Goal: Information Seeking & Learning: Learn about a topic

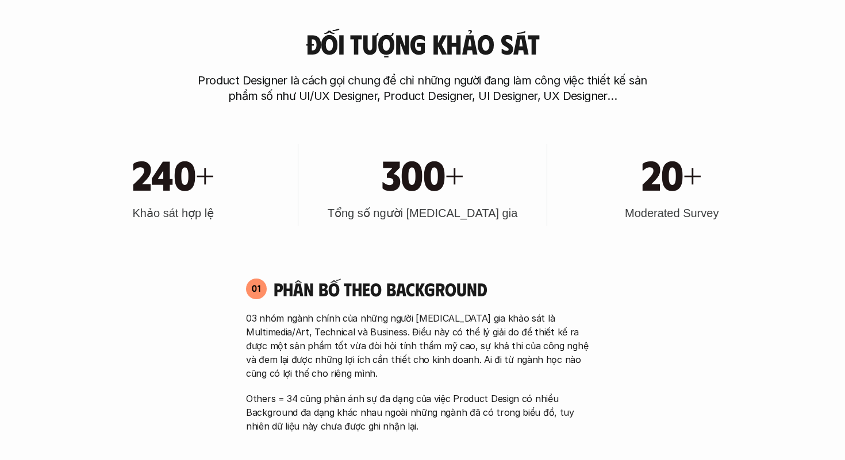
scroll to position [496, 0]
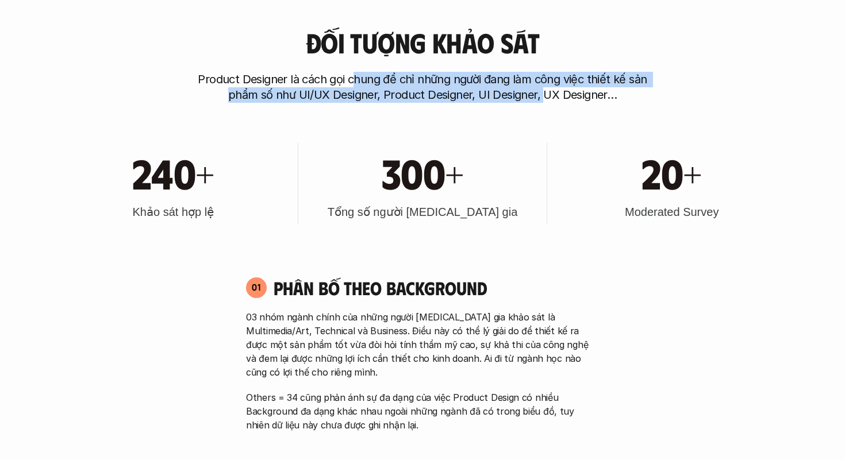
drag, startPoint x: 355, startPoint y: 73, endPoint x: 543, endPoint y: 94, distance: 189.1
click at [543, 94] on p "Product Designer là cách gọi chung để chỉ những người đang làm công việc thiết …" at bounding box center [423, 87] width 460 height 31
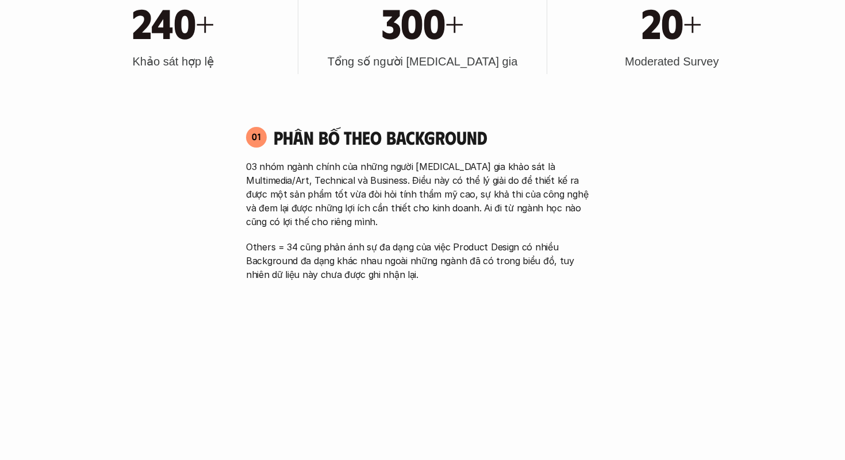
scroll to position [720, 0]
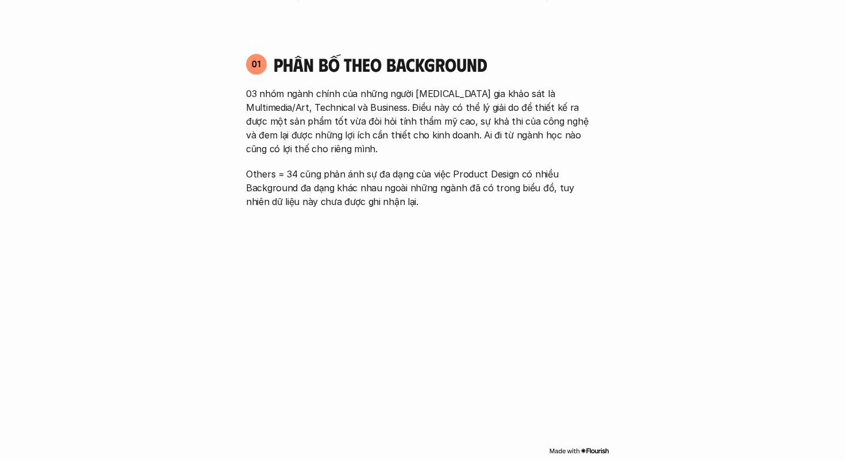
drag, startPoint x: 285, startPoint y: 91, endPoint x: 395, endPoint y: 144, distance: 122.9
click at [396, 144] on p "03 nhóm ngành chính của những người [MEDICAL_DATA] gia khảo sát là Multimedia/A…" at bounding box center [422, 121] width 353 height 69
click at [395, 144] on p "03 nhóm ngành chính của những người [MEDICAL_DATA] gia khảo sát là Multimedia/A…" at bounding box center [422, 121] width 353 height 69
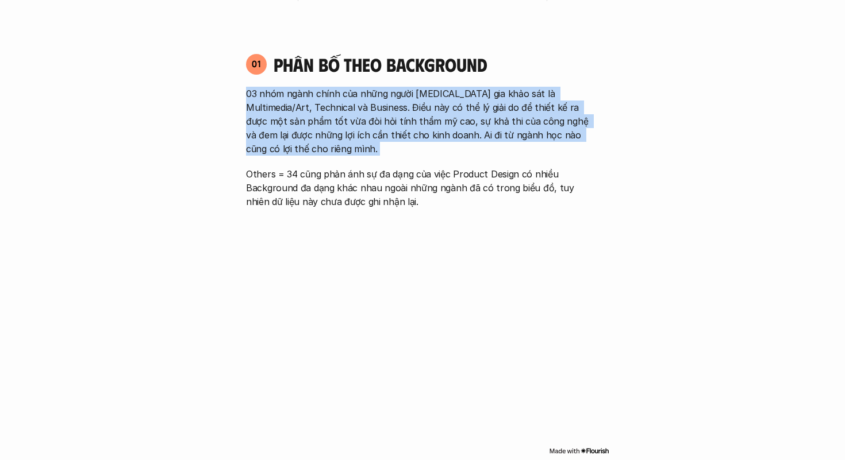
click at [353, 104] on p "03 nhóm ngành chính của những người [MEDICAL_DATA] gia khảo sát là Multimedia/A…" at bounding box center [422, 121] width 353 height 69
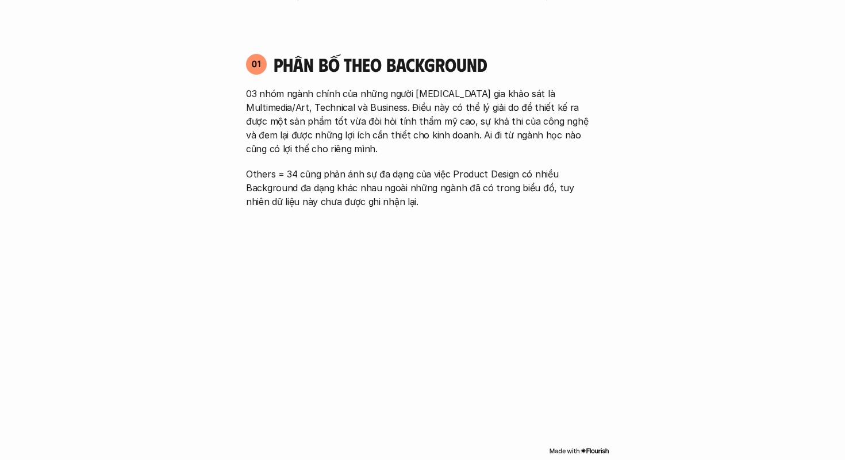
click at [353, 104] on p "03 nhóm ngành chính của những người [MEDICAL_DATA] gia khảo sát là Multimedia/A…" at bounding box center [422, 121] width 353 height 69
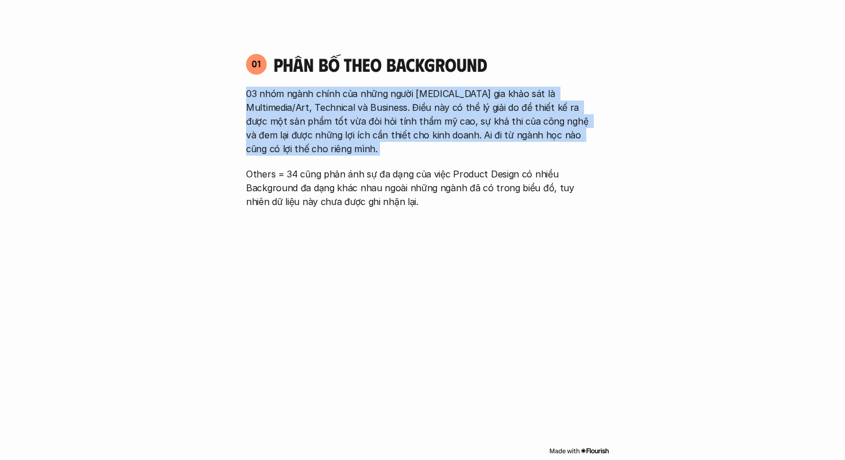
click at [353, 104] on p "03 nhóm ngành chính của những người [MEDICAL_DATA] gia khảo sát là Multimedia/A…" at bounding box center [422, 121] width 353 height 69
click at [339, 104] on p "03 nhóm ngành chính của những người [MEDICAL_DATA] gia khảo sát là Multimedia/A…" at bounding box center [422, 121] width 353 height 69
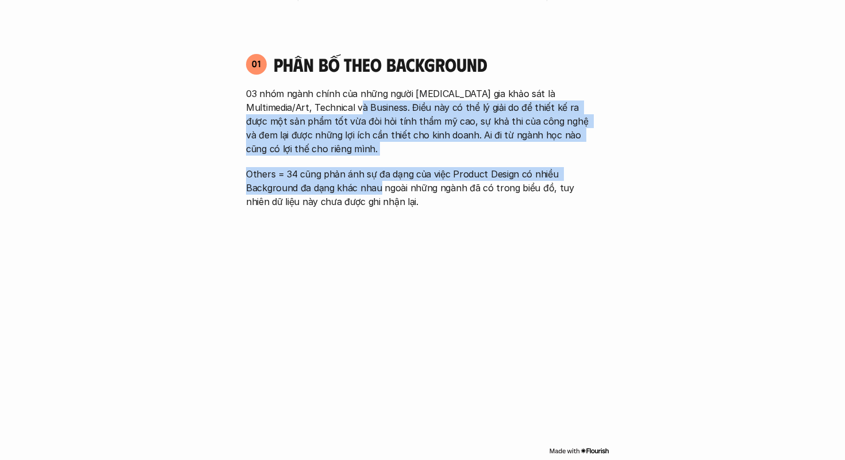
drag, startPoint x: 339, startPoint y: 104, endPoint x: 360, endPoint y: 186, distance: 84.9
click at [361, 186] on div "03 nhóm ngành chính của những người [MEDICAL_DATA] gia khảo sát là Multimedia/A…" at bounding box center [422, 148] width 353 height 122
click at [360, 186] on p "Others = 34 cũng phản ánh sự đa dạng của việc Product Design có nhiều Backgroun…" at bounding box center [422, 187] width 353 height 41
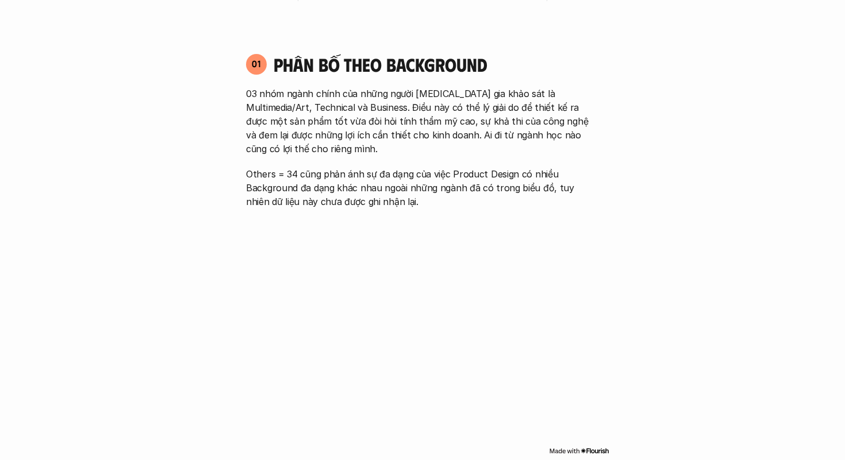
click at [360, 186] on p "Others = 34 cũng phản ánh sự đa dạng của việc Product Design có nhiều Backgroun…" at bounding box center [422, 187] width 353 height 41
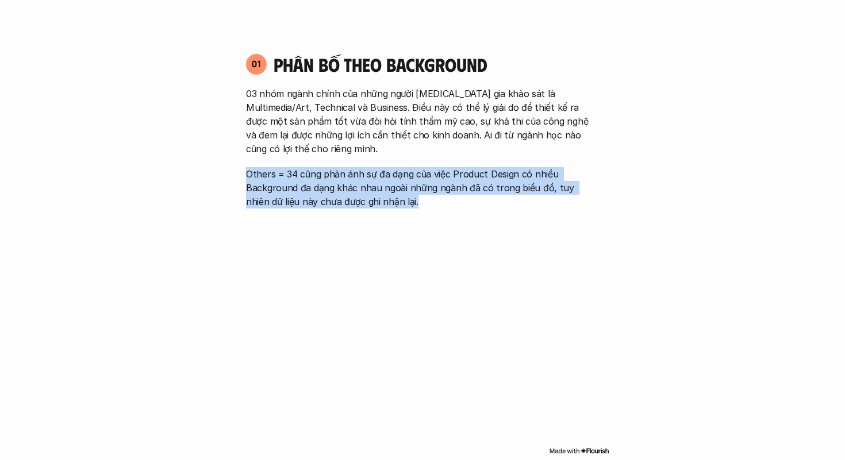
click at [297, 174] on p "Others = 34 cũng phản ánh sự đa dạng của việc Product Design có nhiều Backgroun…" at bounding box center [422, 187] width 353 height 41
drag, startPoint x: 297, startPoint y: 174, endPoint x: 430, endPoint y: 202, distance: 135.7
click at [431, 202] on p "Others = 34 cũng phản ánh sự đa dạng của việc Product Design có nhiều Backgroun…" at bounding box center [422, 187] width 353 height 41
click at [430, 202] on p "Others = 34 cũng phản ánh sự đa dạng của việc Product Design có nhiều Backgroun…" at bounding box center [422, 187] width 353 height 41
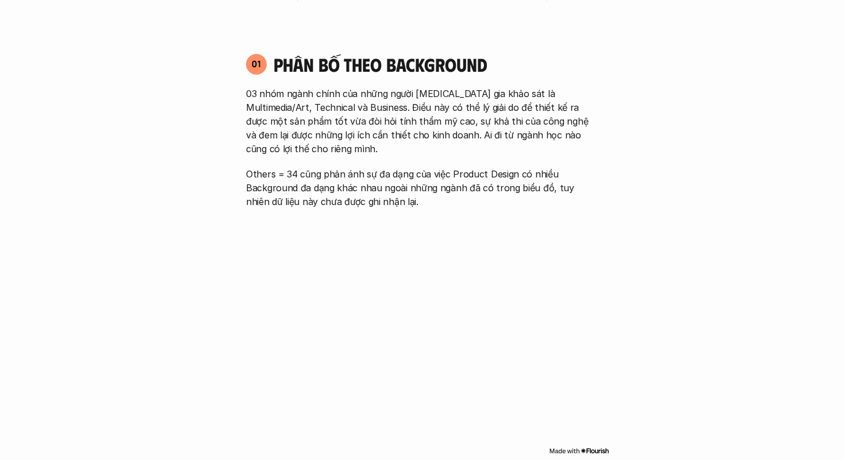
click at [430, 202] on p "Others = 34 cũng phản ánh sự đa dạng của việc Product Design có nhiều Backgroun…" at bounding box center [422, 187] width 353 height 41
click at [424, 178] on p "Others = 34 cũng phản ánh sự đa dạng của việc Product Design có nhiều Backgroun…" at bounding box center [422, 187] width 353 height 41
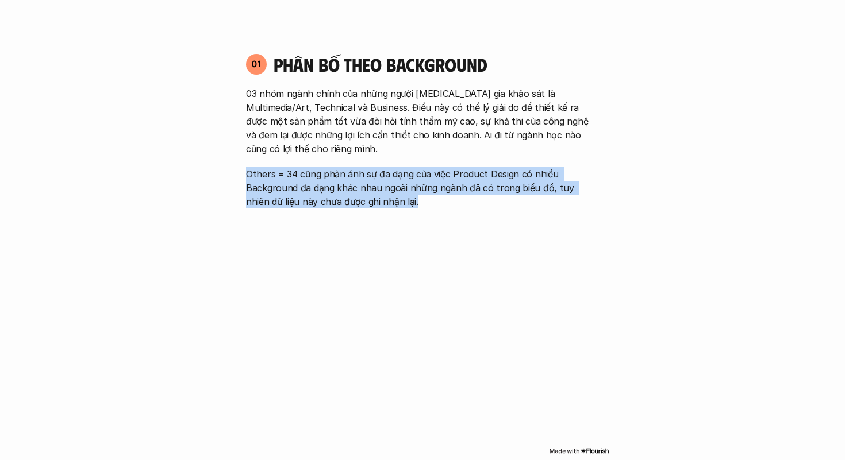
click at [423, 128] on p "03 nhóm ngành chính của những người [MEDICAL_DATA] gia khảo sát là Multimedia/A…" at bounding box center [422, 121] width 353 height 69
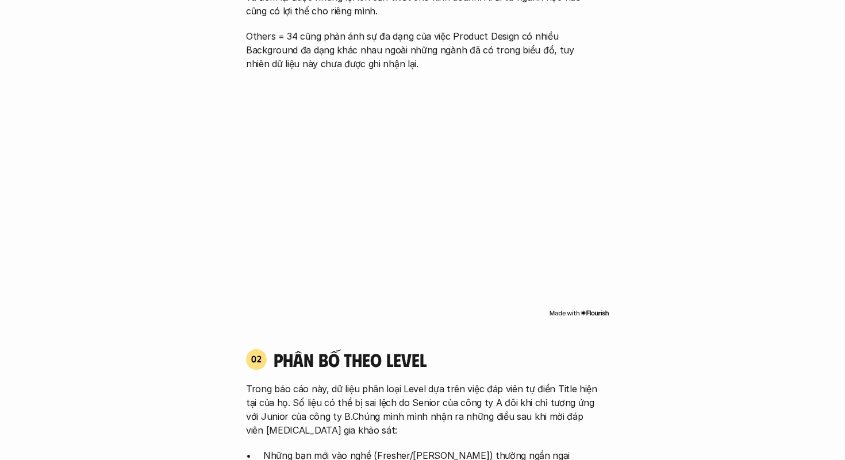
scroll to position [860, 0]
